Goal: Information Seeking & Learning: Compare options

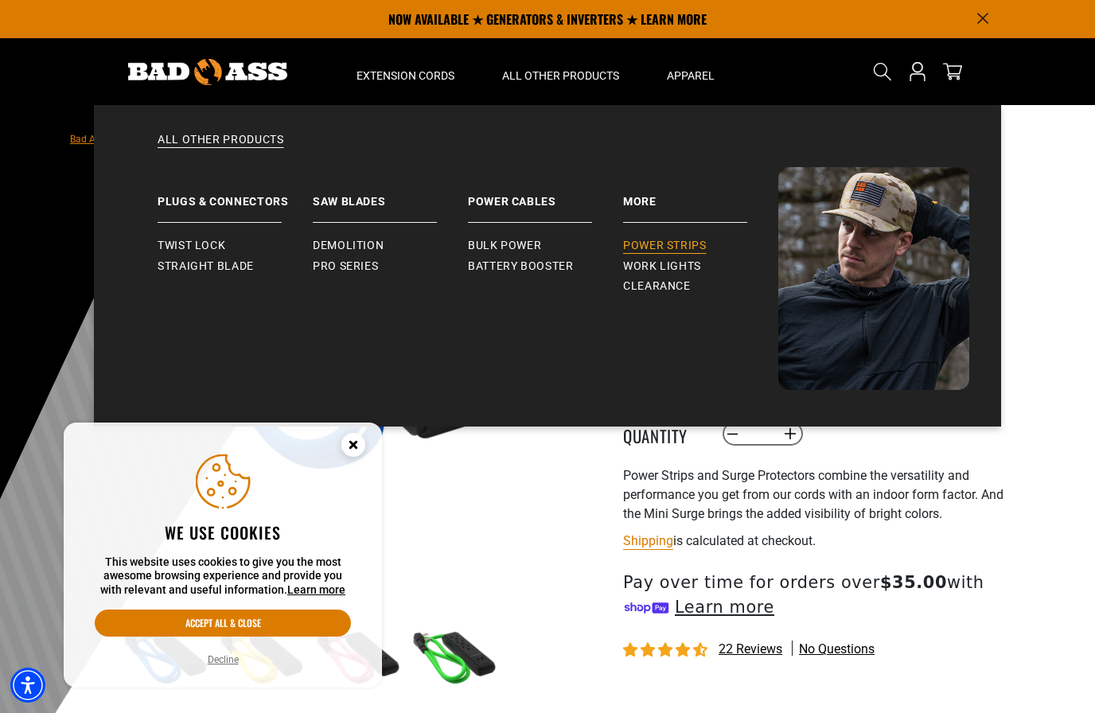
click at [641, 244] on span "Power Strips" at bounding box center [665, 246] width 84 height 14
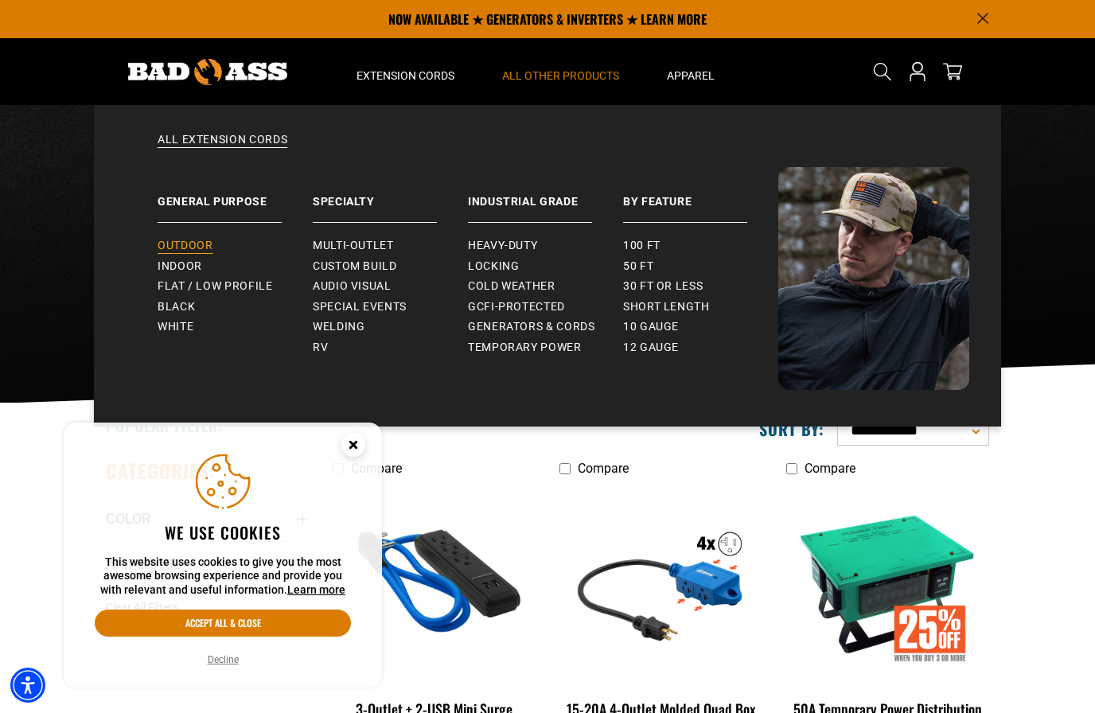
click at [188, 242] on span "Outdoor" at bounding box center [184, 246] width 55 height 14
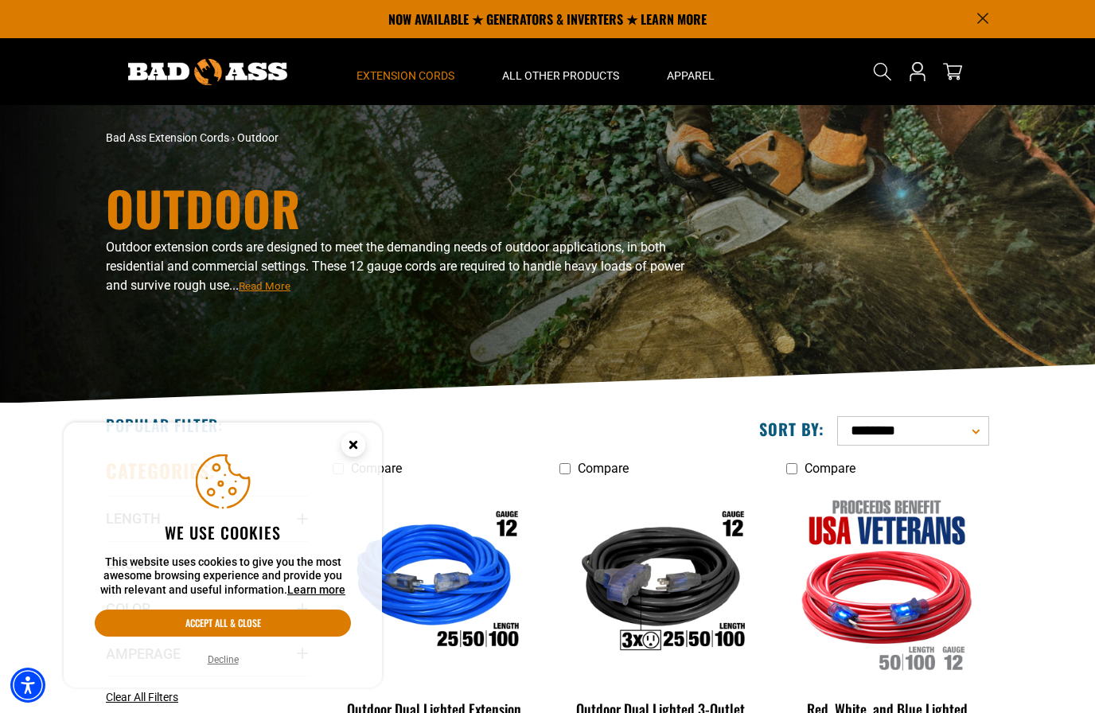
click at [348, 447] on circle "Cookie Consent" at bounding box center [353, 445] width 24 height 24
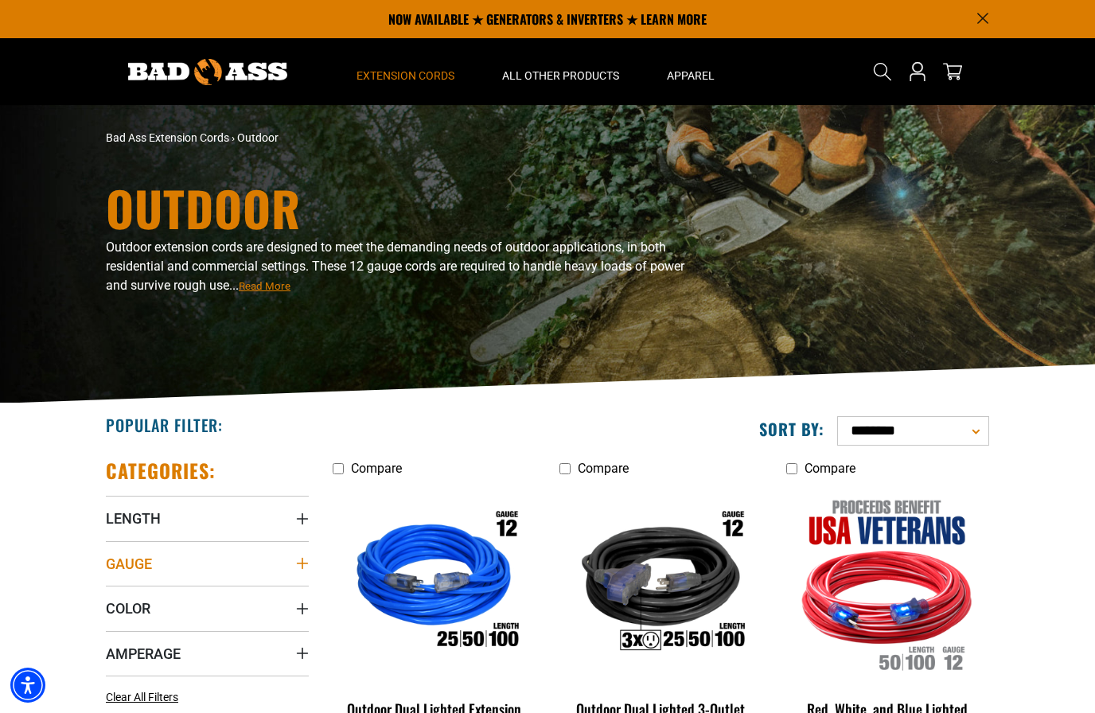
click at [133, 549] on summary "Gauge" at bounding box center [207, 563] width 203 height 45
click at [235, 596] on span "12 Gauge (6)" at bounding box center [259, 595] width 64 height 11
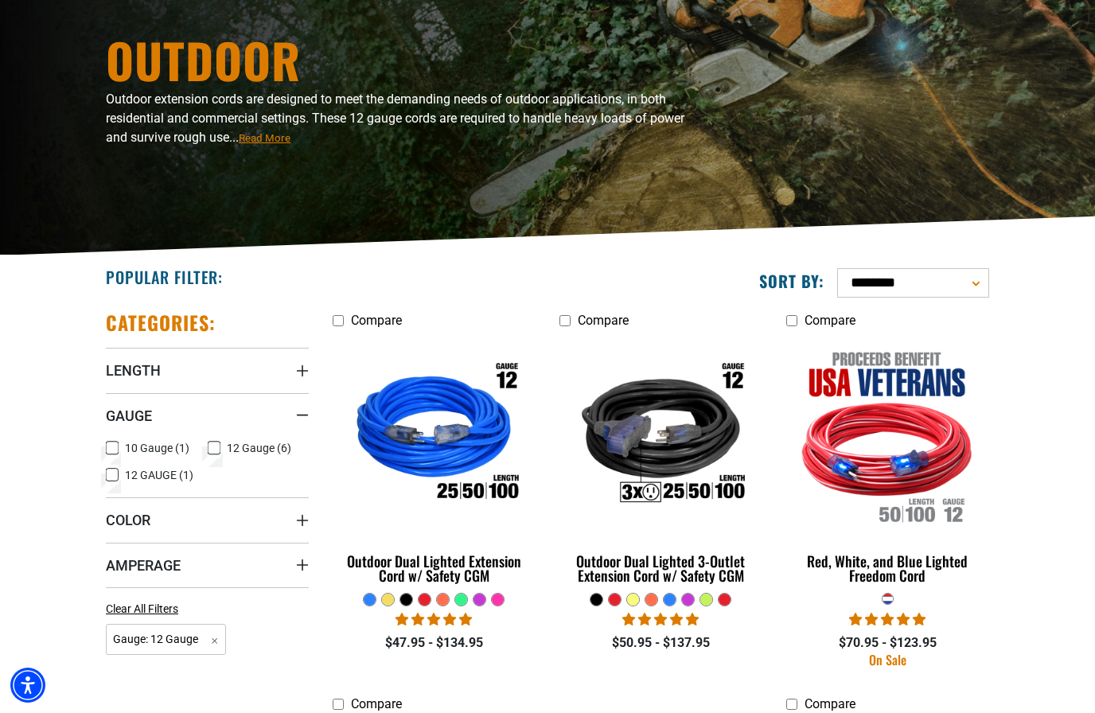
scroll to position [248, 0]
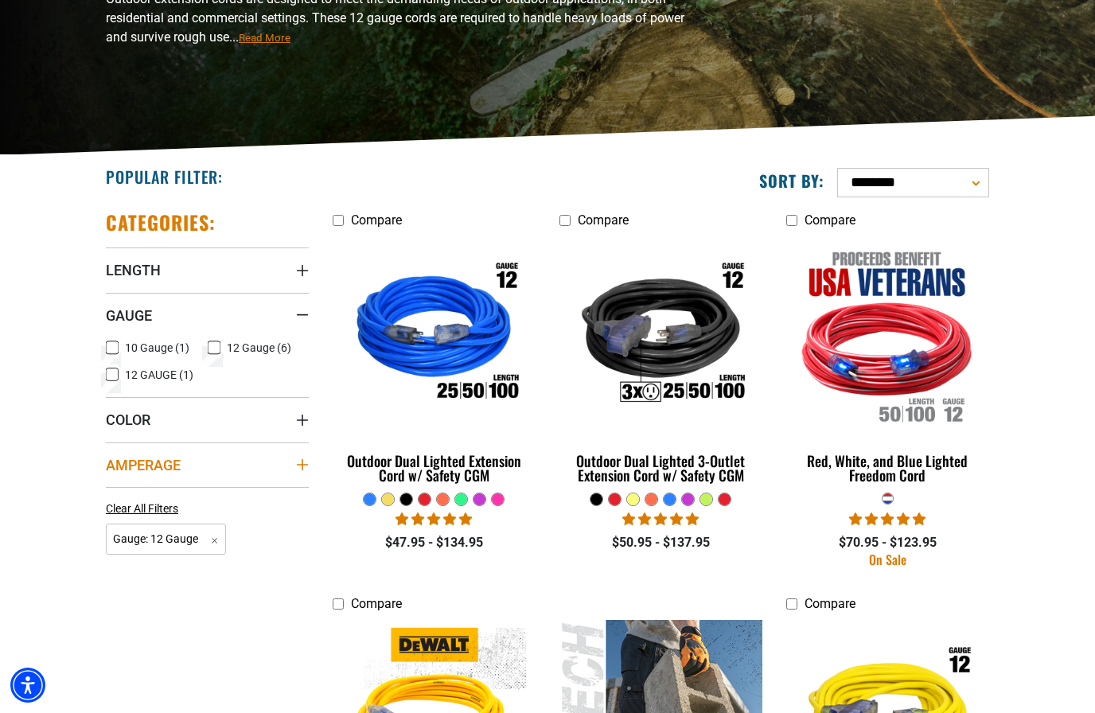
click at [157, 468] on span "Amperage" at bounding box center [143, 465] width 75 height 18
click at [142, 497] on span "15 (5)" at bounding box center [139, 497] width 29 height 11
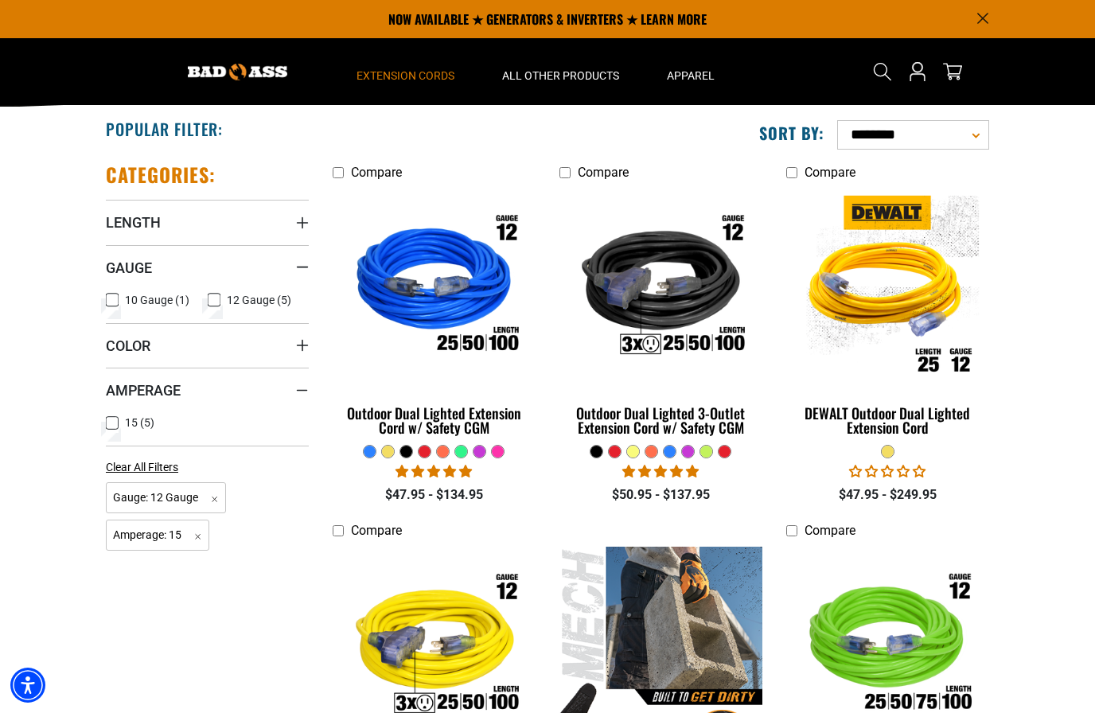
scroll to position [261, 0]
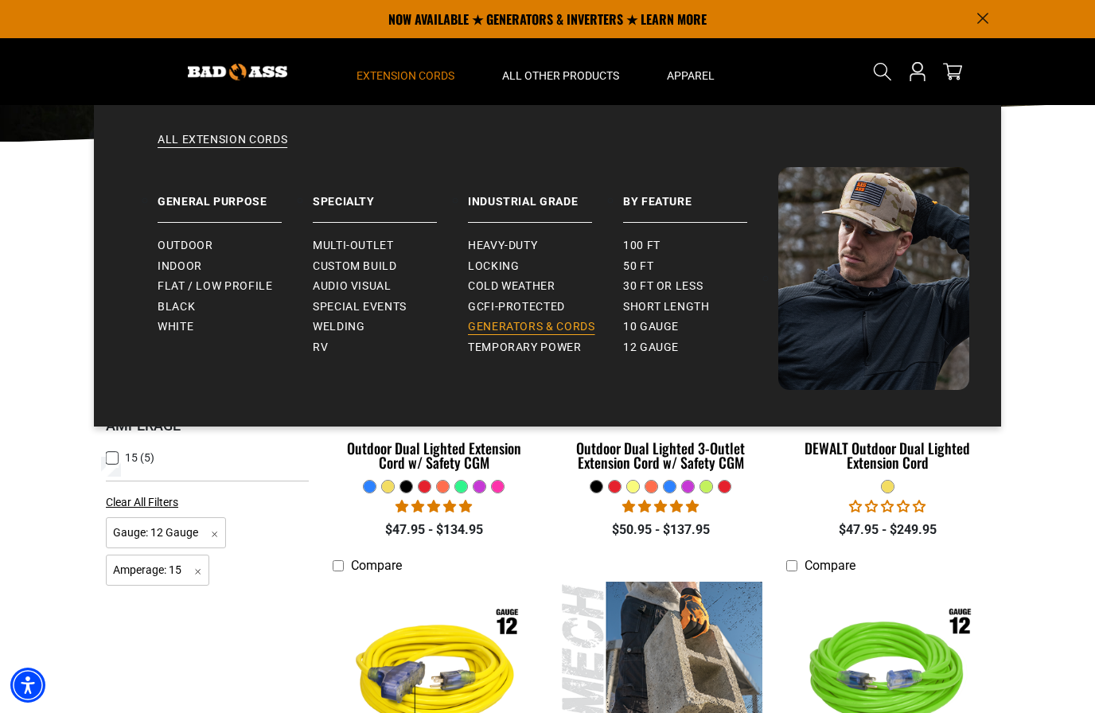
click at [508, 331] on span "Generators & Cords" at bounding box center [531, 327] width 127 height 14
